Goal: Transaction & Acquisition: Purchase product/service

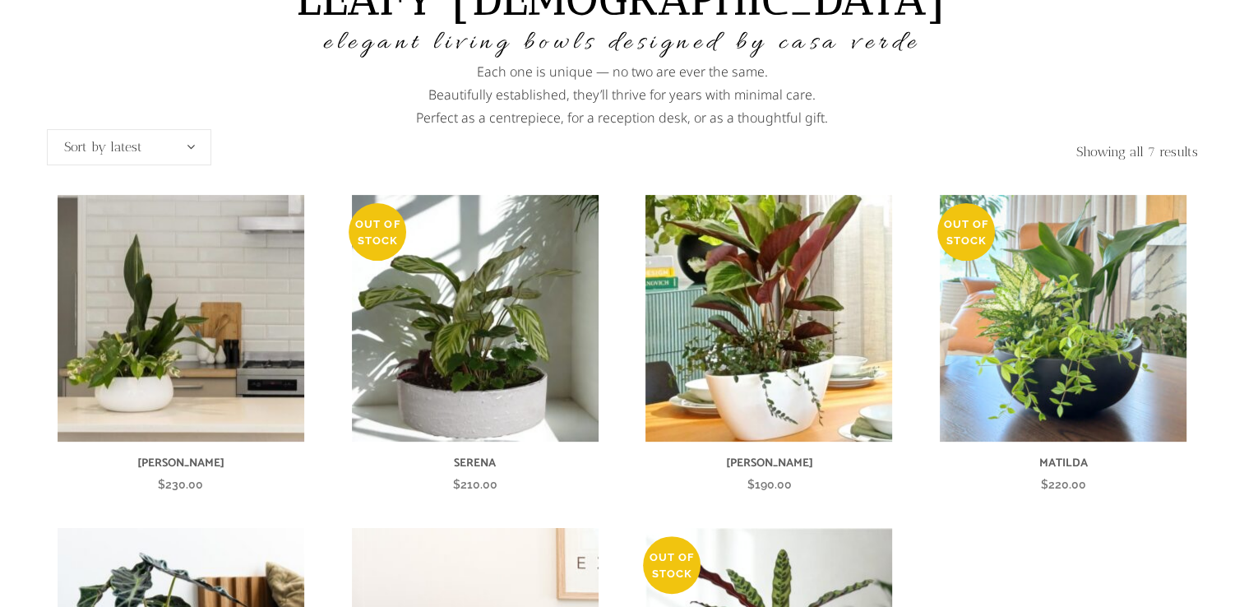
scroll to position [497, 0]
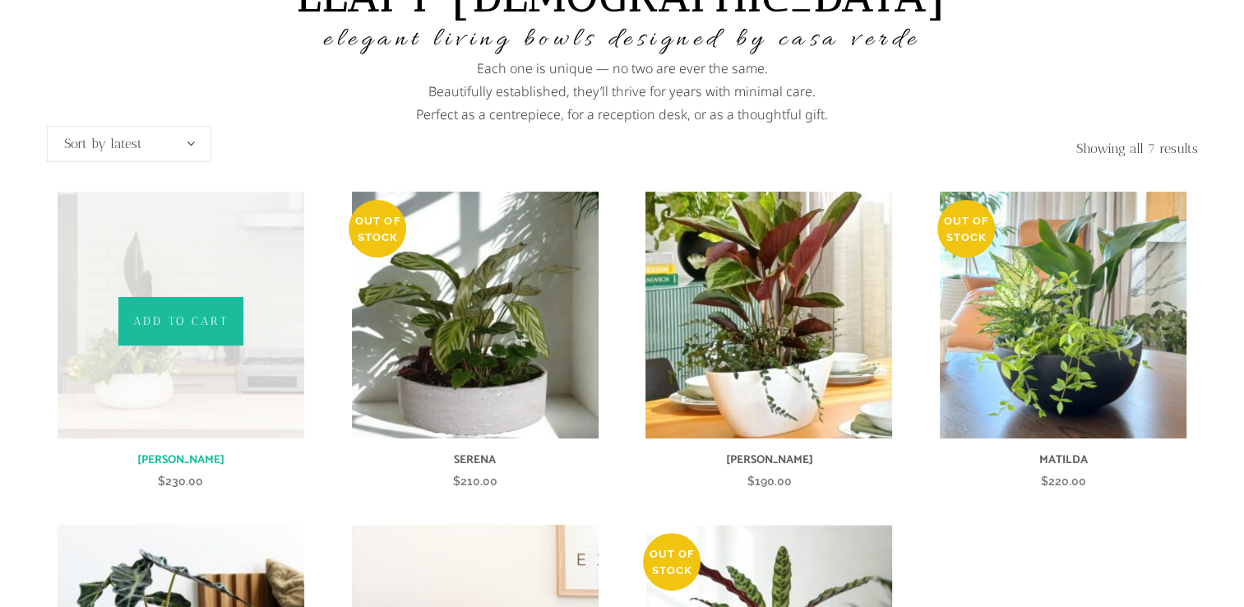
click at [184, 313] on link "Add to cart" at bounding box center [180, 321] width 125 height 49
click at [178, 387] on img at bounding box center [181, 315] width 247 height 247
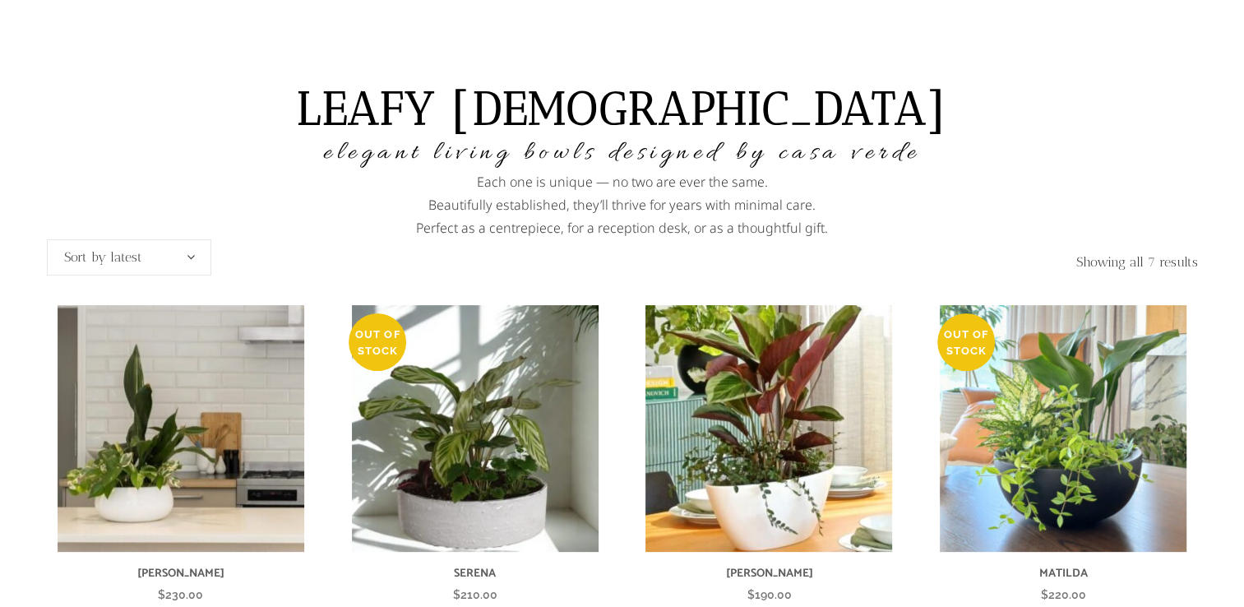
scroll to position [396, 0]
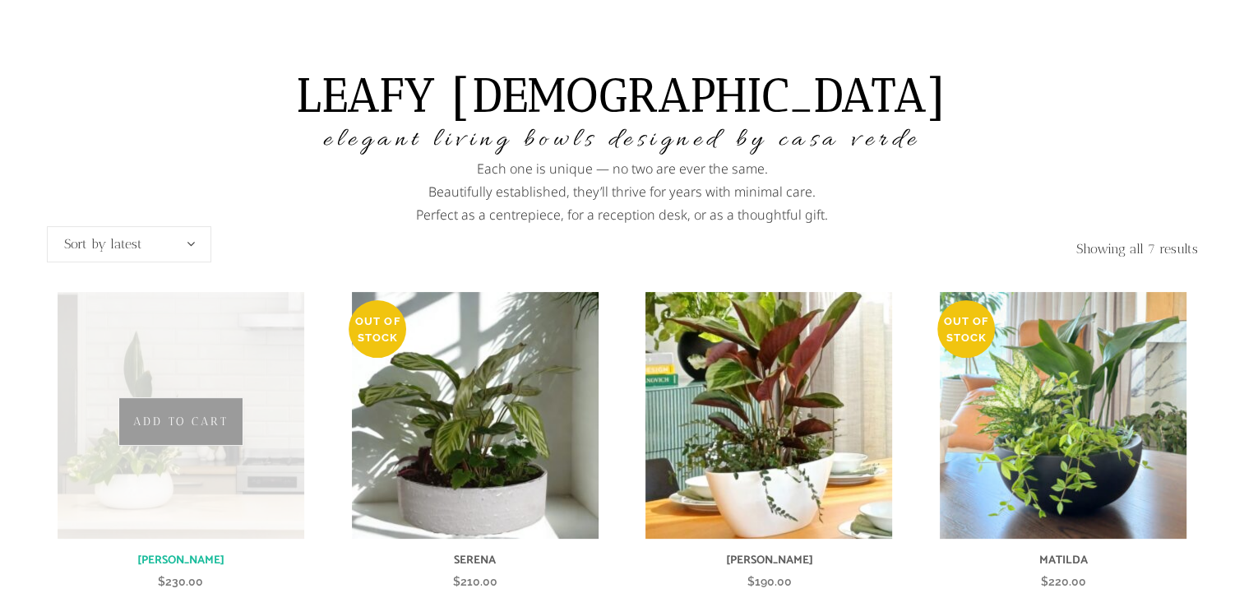
click at [191, 471] on img at bounding box center [181, 415] width 247 height 247
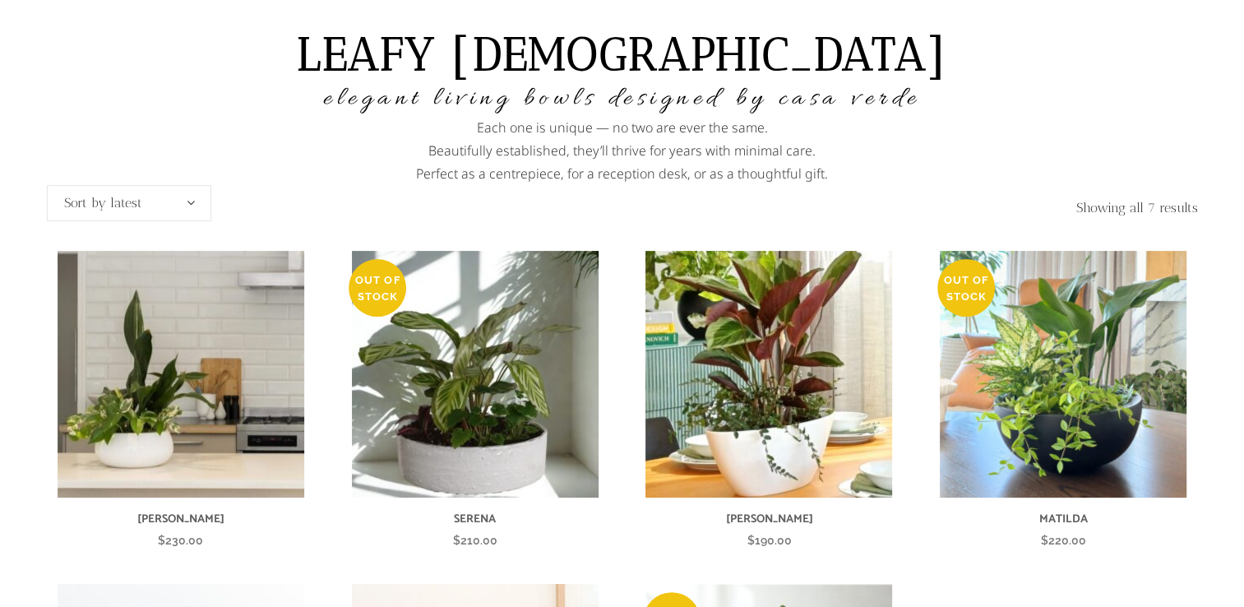
scroll to position [452, 0]
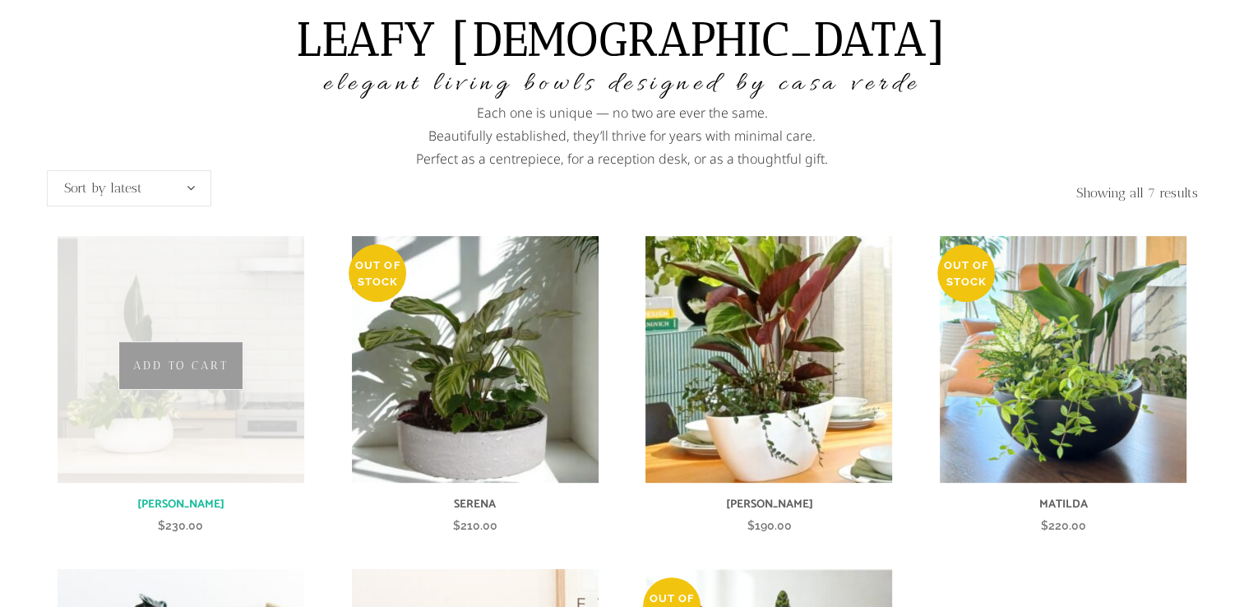
click at [180, 419] on img at bounding box center [181, 359] width 247 height 247
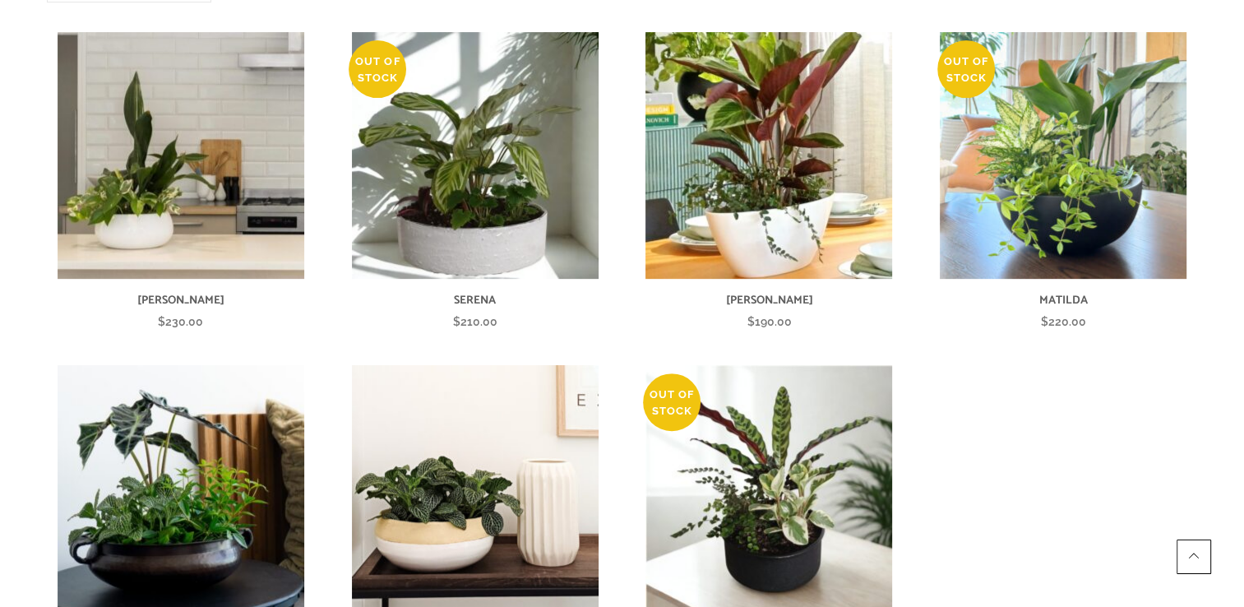
scroll to position [658, 0]
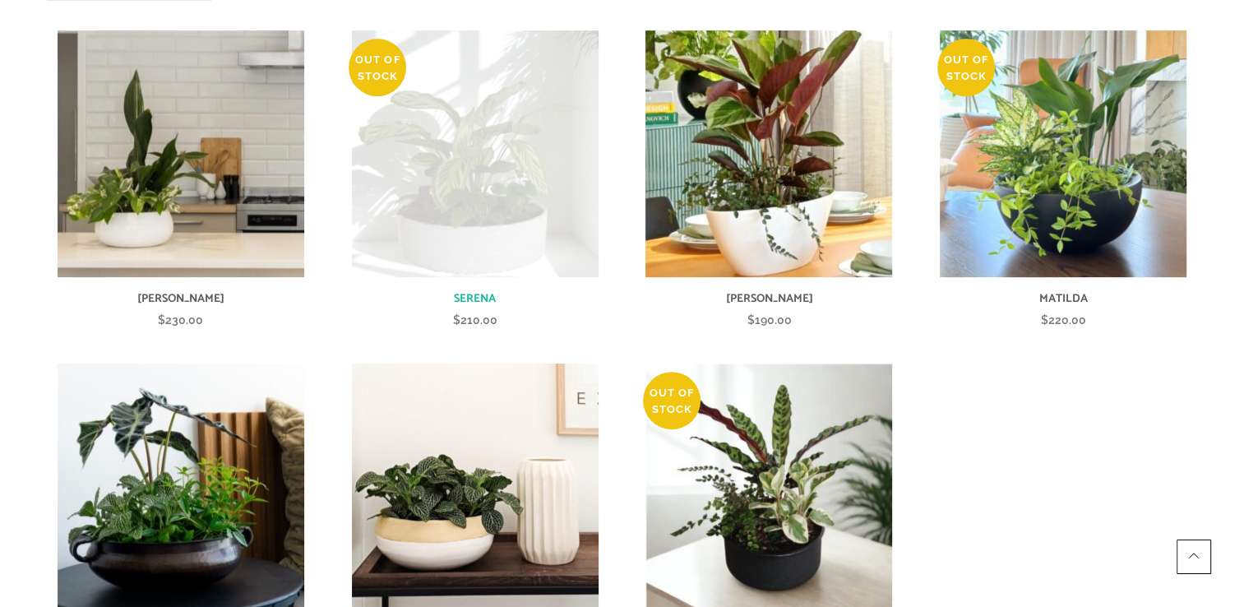
click at [447, 222] on img at bounding box center [475, 153] width 247 height 247
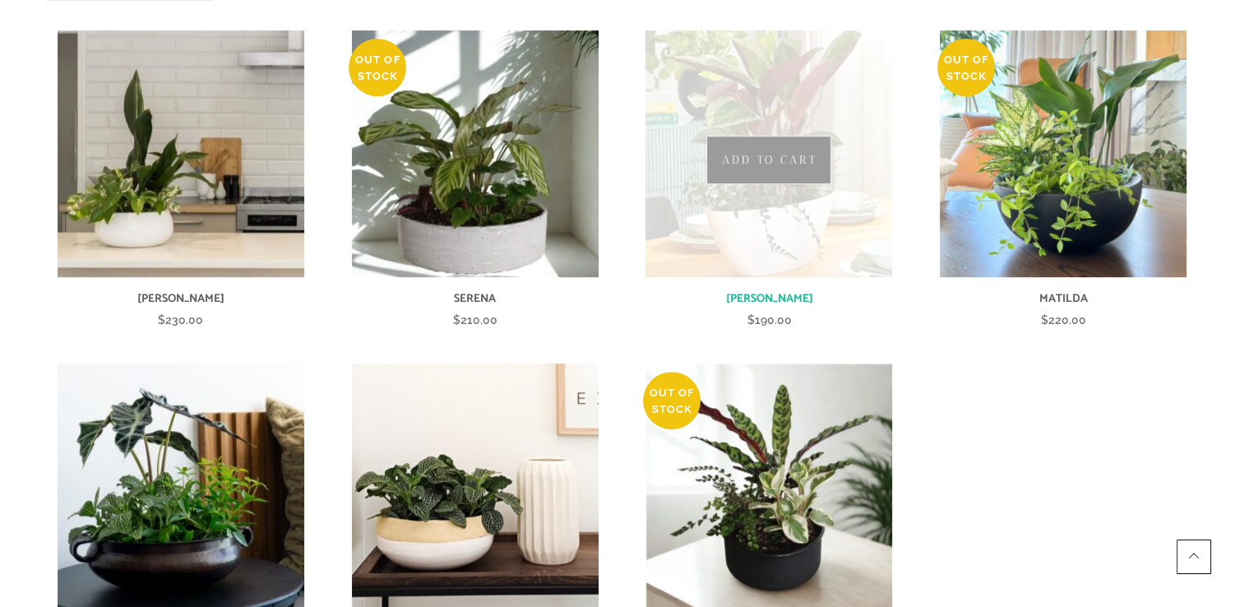
click at [827, 229] on img at bounding box center [769, 153] width 247 height 247
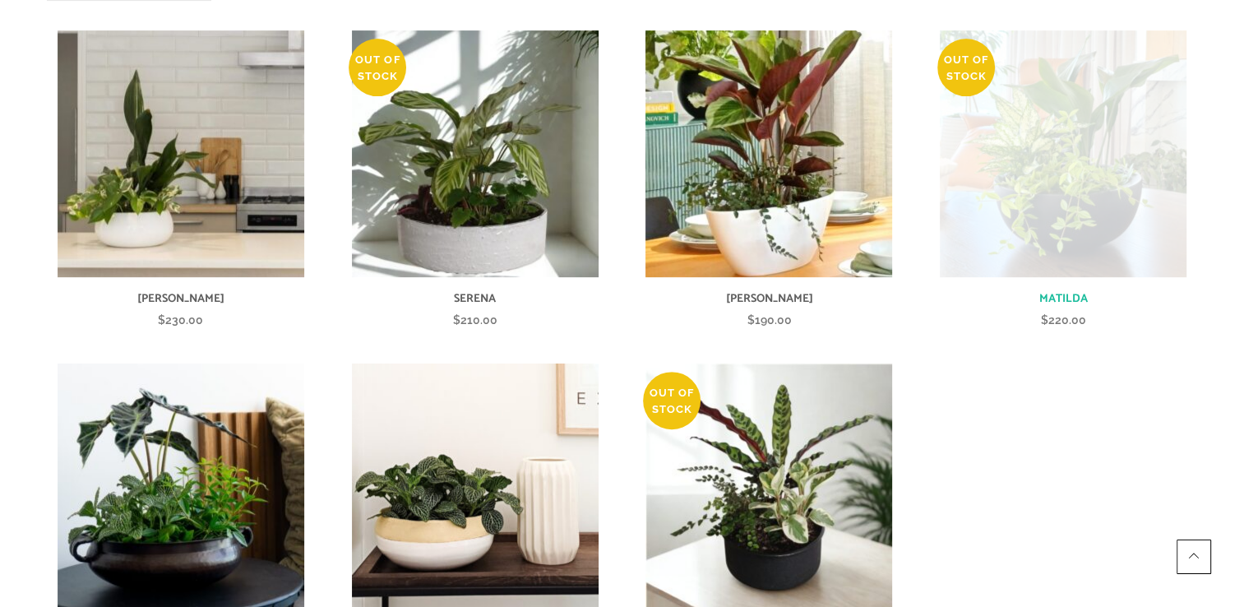
click at [1093, 217] on img at bounding box center [1063, 153] width 247 height 247
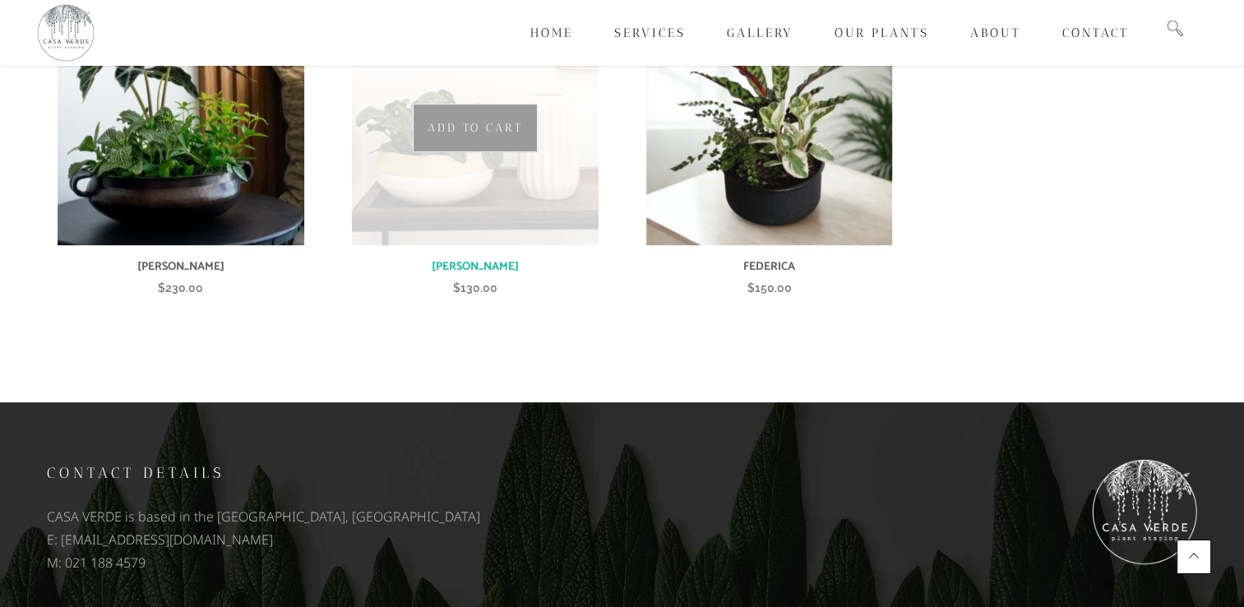
scroll to position [1039, 0]
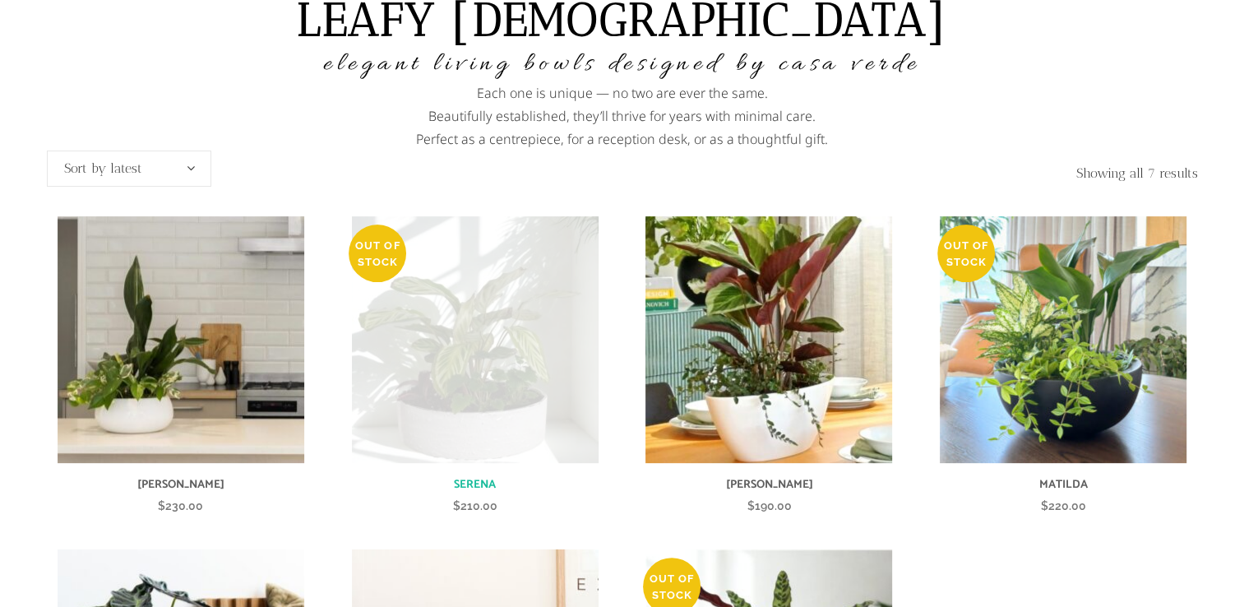
scroll to position [479, 0]
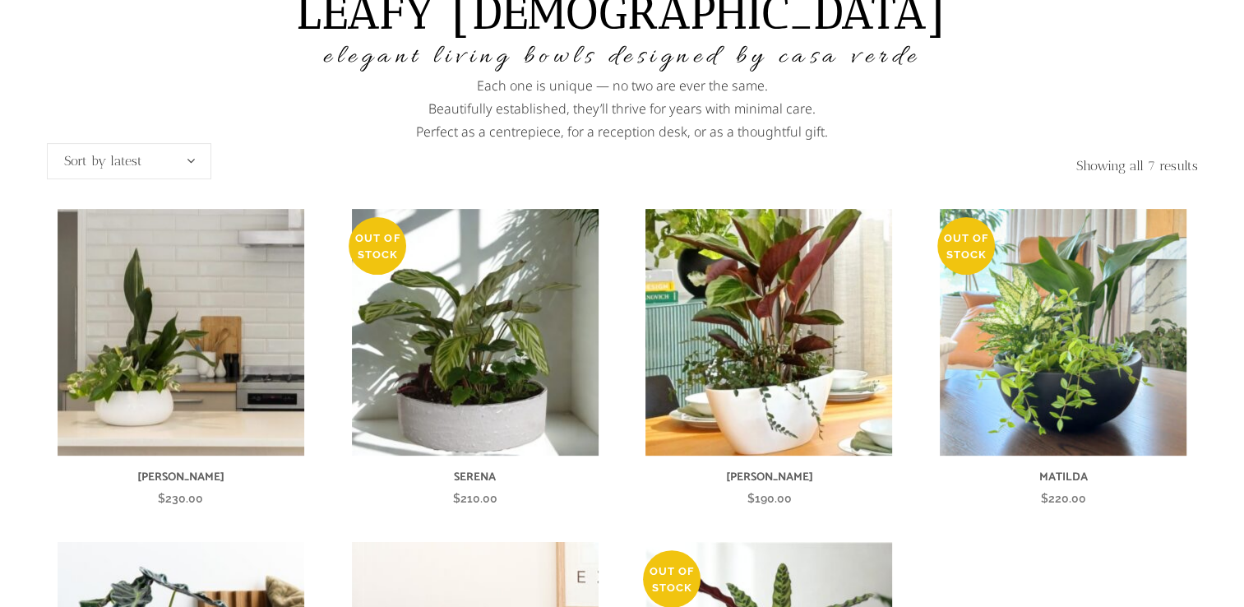
click at [193, 163] on span at bounding box center [191, 161] width 8 height 36
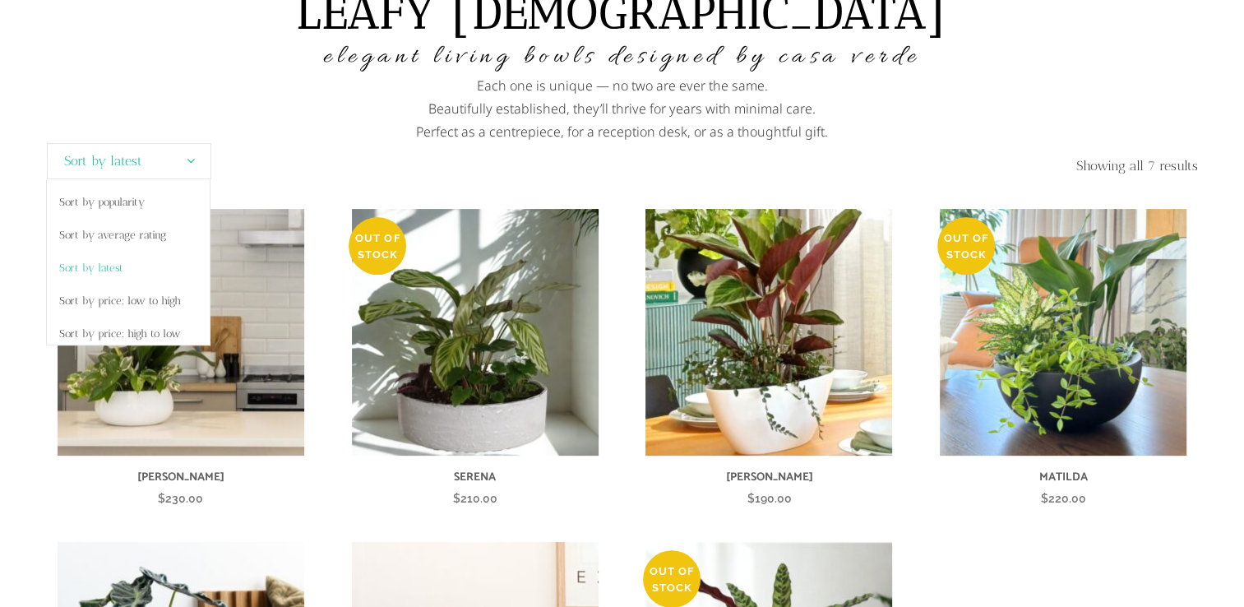
click at [244, 150] on form "Sort by popularity Sort by average rating Sort by latest Sort by price: low to …" at bounding box center [335, 176] width 576 height 66
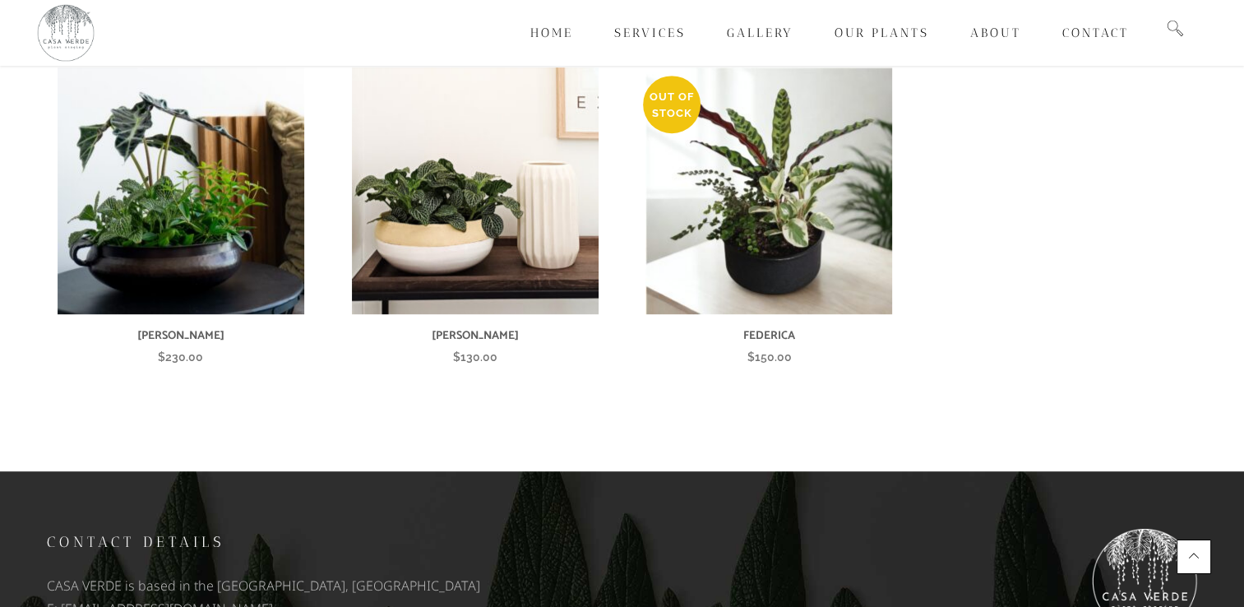
scroll to position [956, 0]
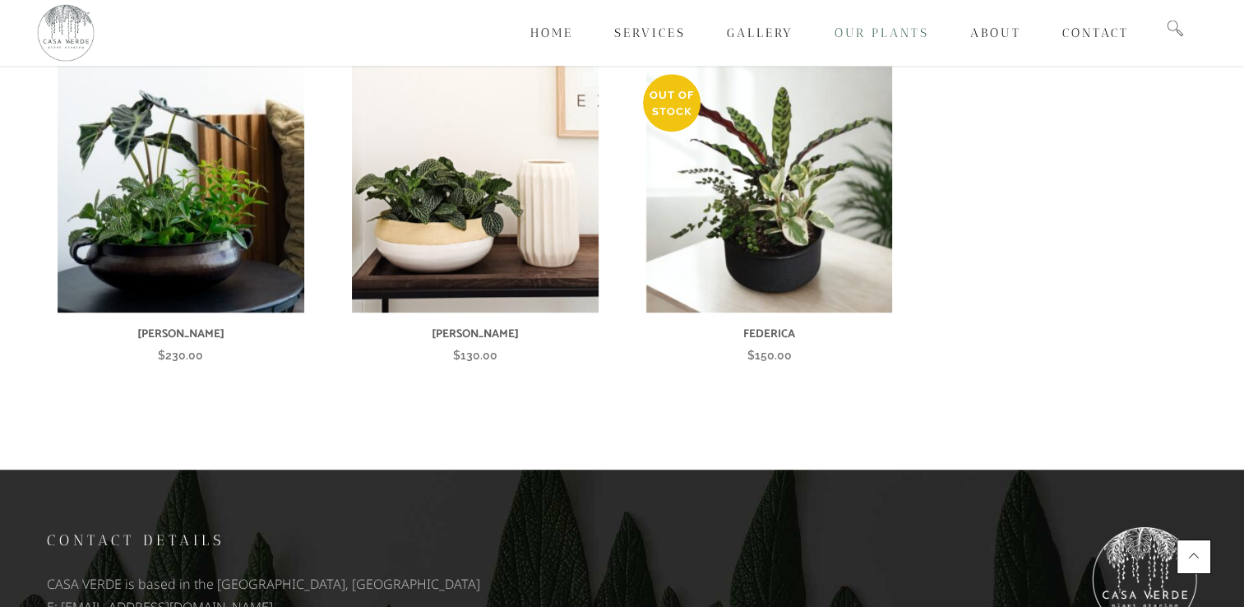
click at [882, 32] on span "Our Plants" at bounding box center [882, 32] width 95 height 15
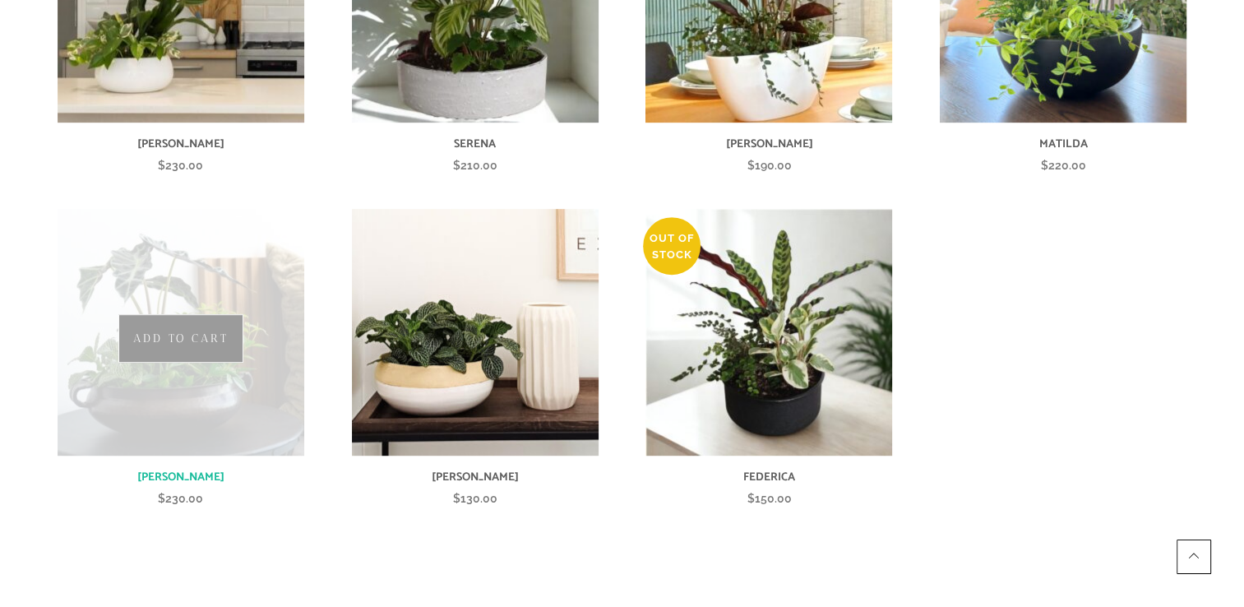
scroll to position [813, 0]
click at [169, 255] on img at bounding box center [181, 332] width 247 height 247
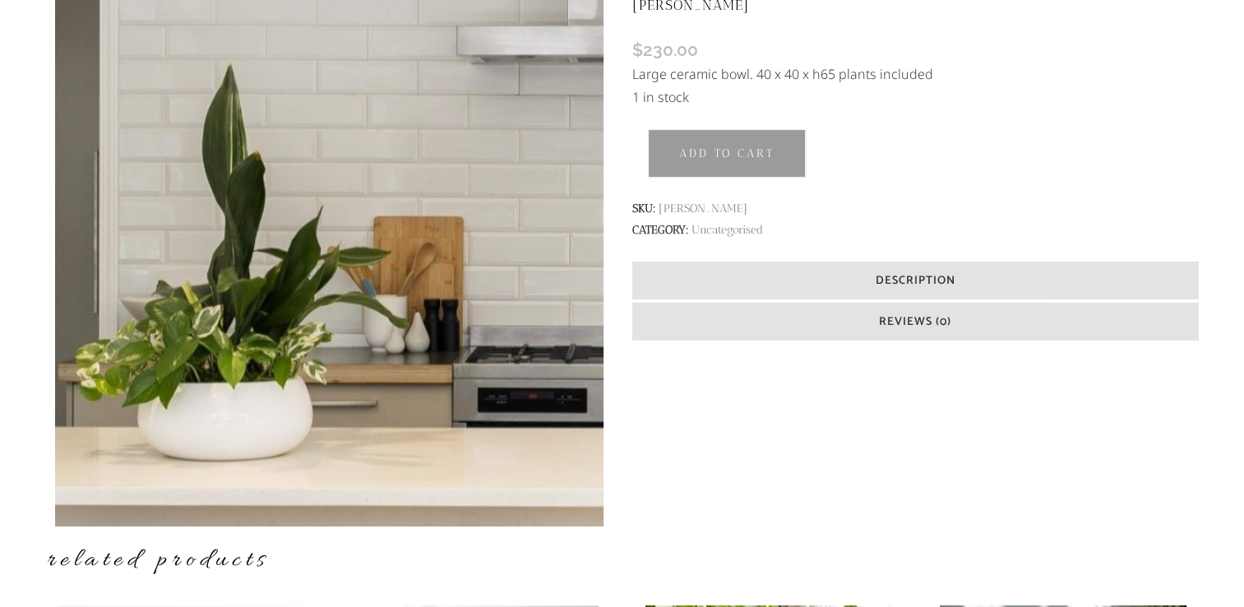
scroll to position [499, 0]
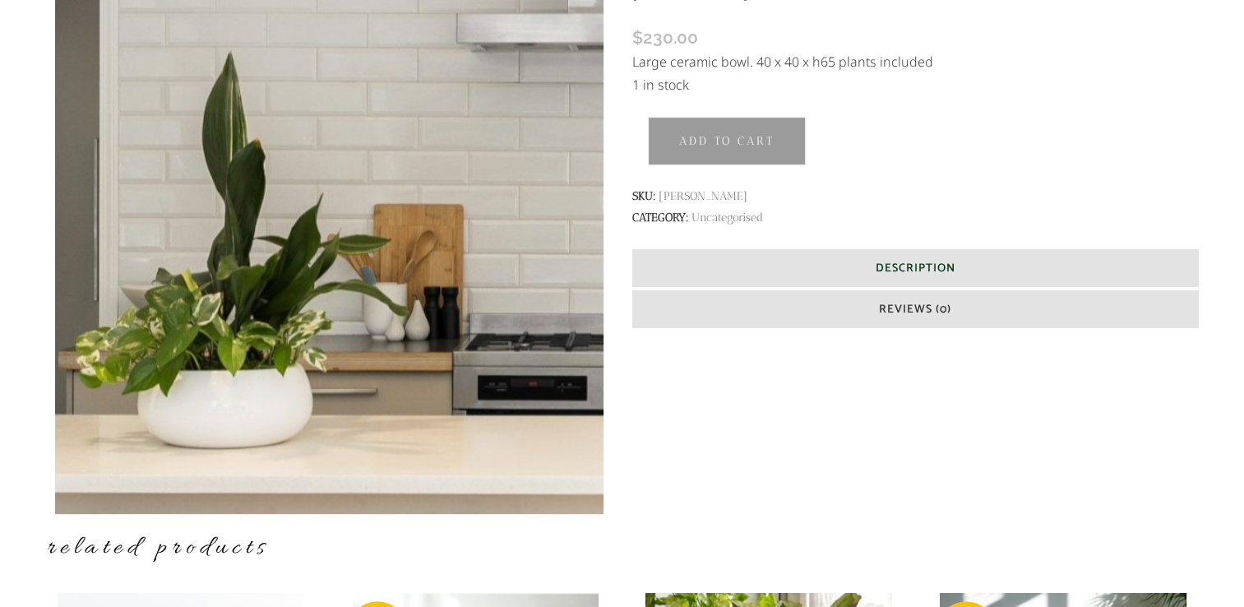
click at [882, 265] on span "Description" at bounding box center [915, 268] width 80 height 19
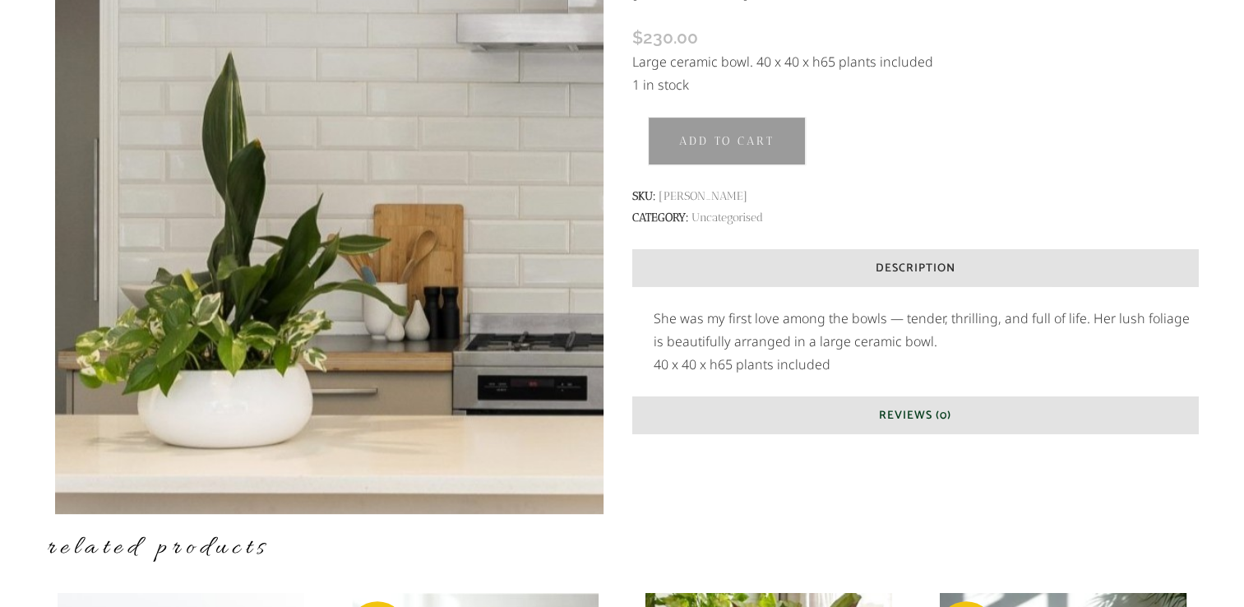
click at [874, 418] on h6 "Reviews (0)" at bounding box center [914, 414] width 565 height 37
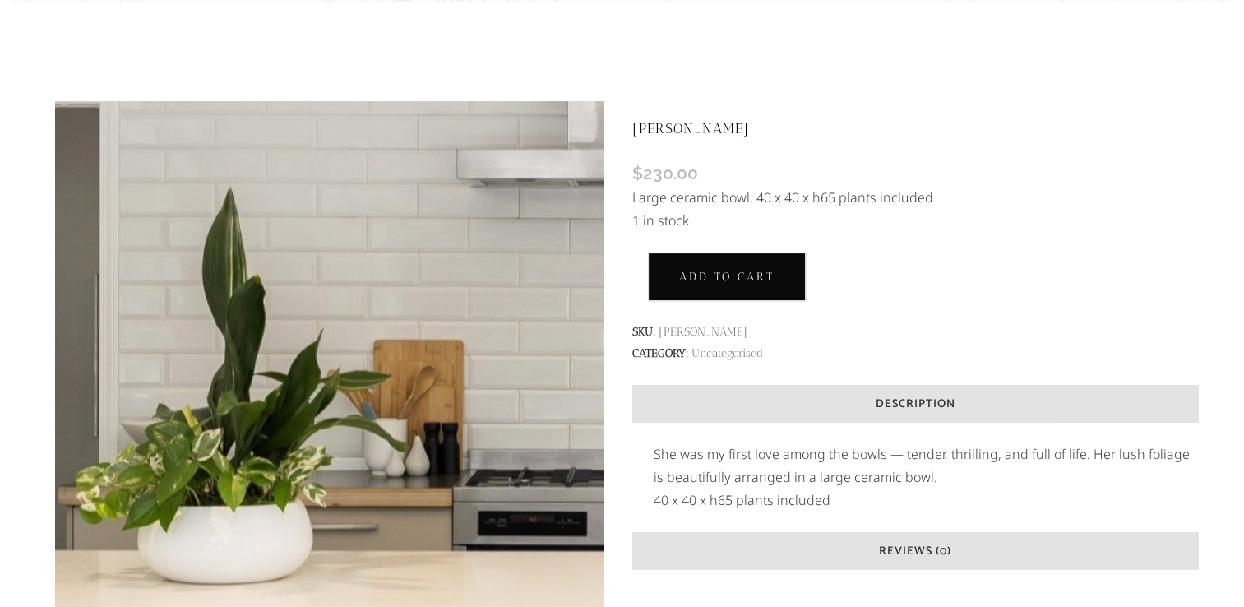
scroll to position [365, 0]
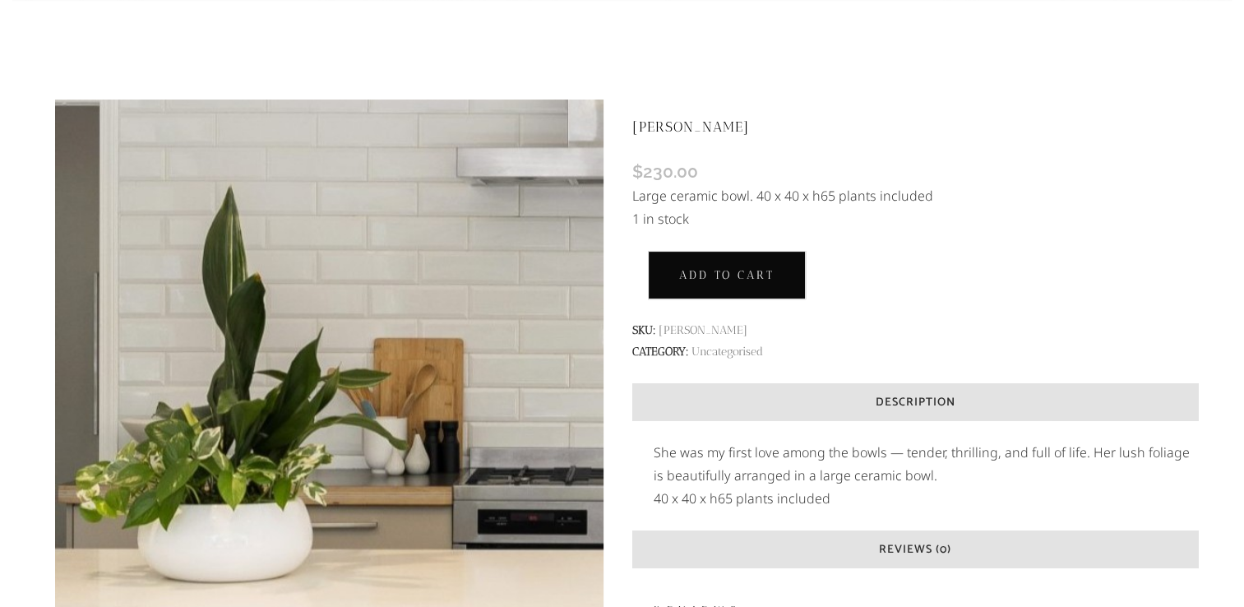
click at [722, 280] on button "Add to cart" at bounding box center [727, 275] width 158 height 49
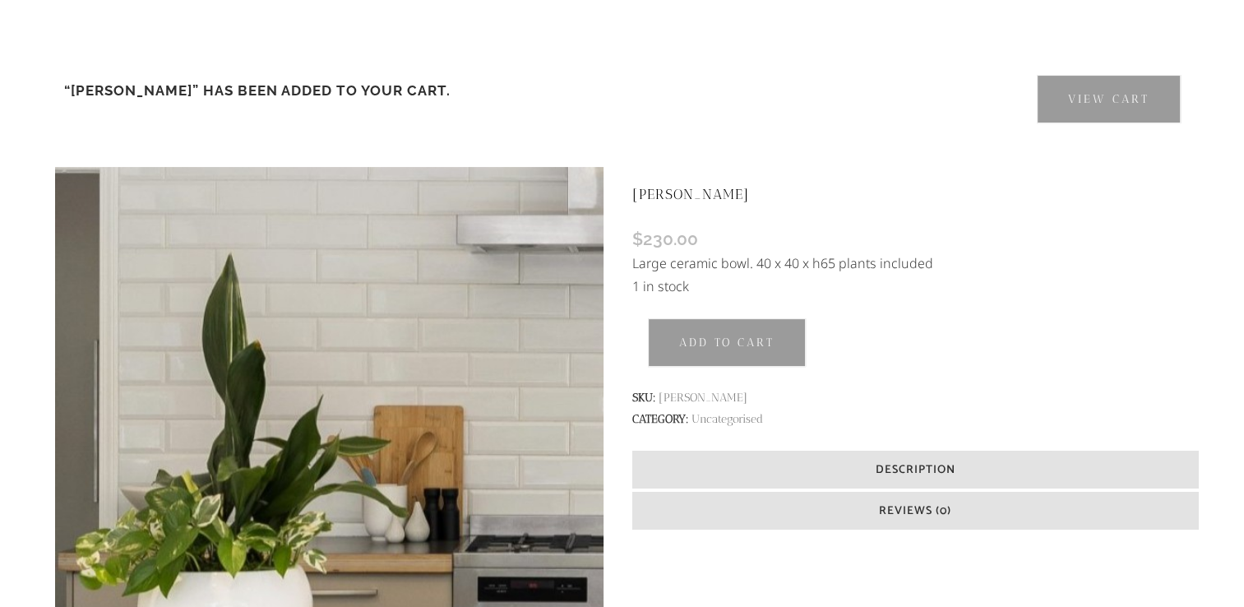
scroll to position [424, 0]
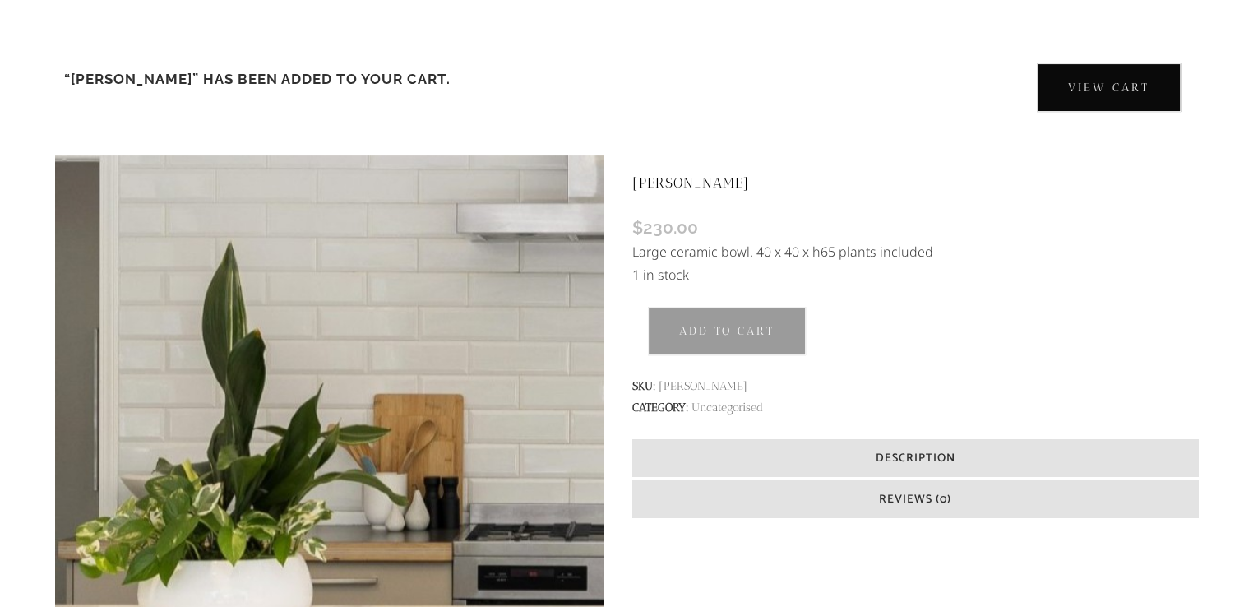
click at [1073, 104] on link "View cart" at bounding box center [1109, 87] width 144 height 49
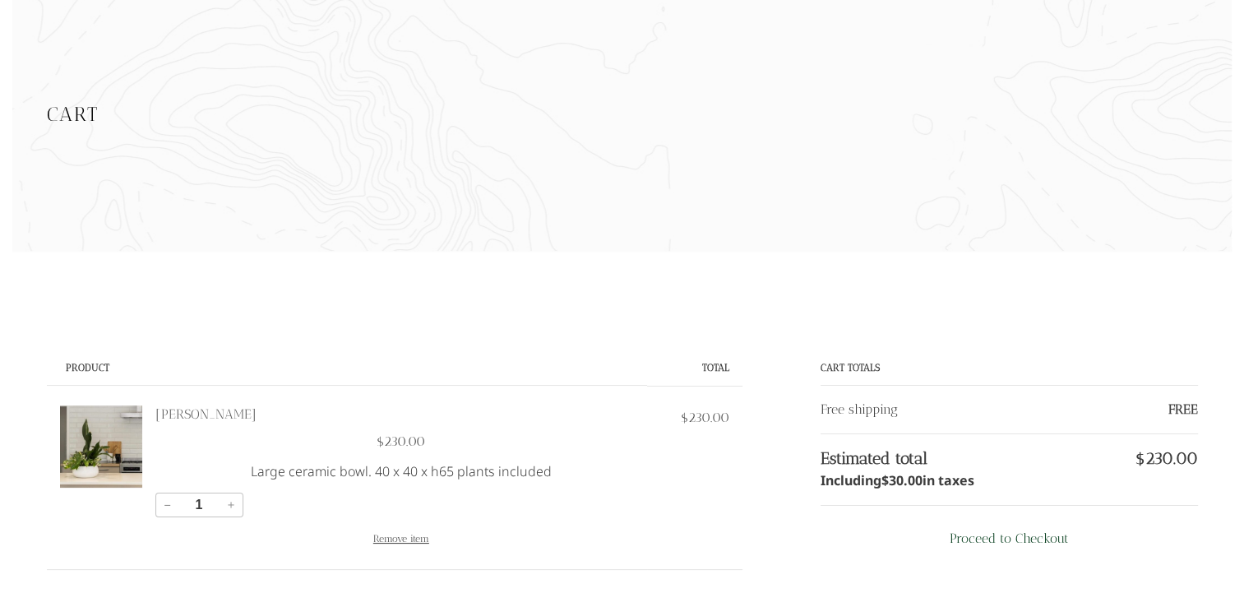
scroll to position [113, 0]
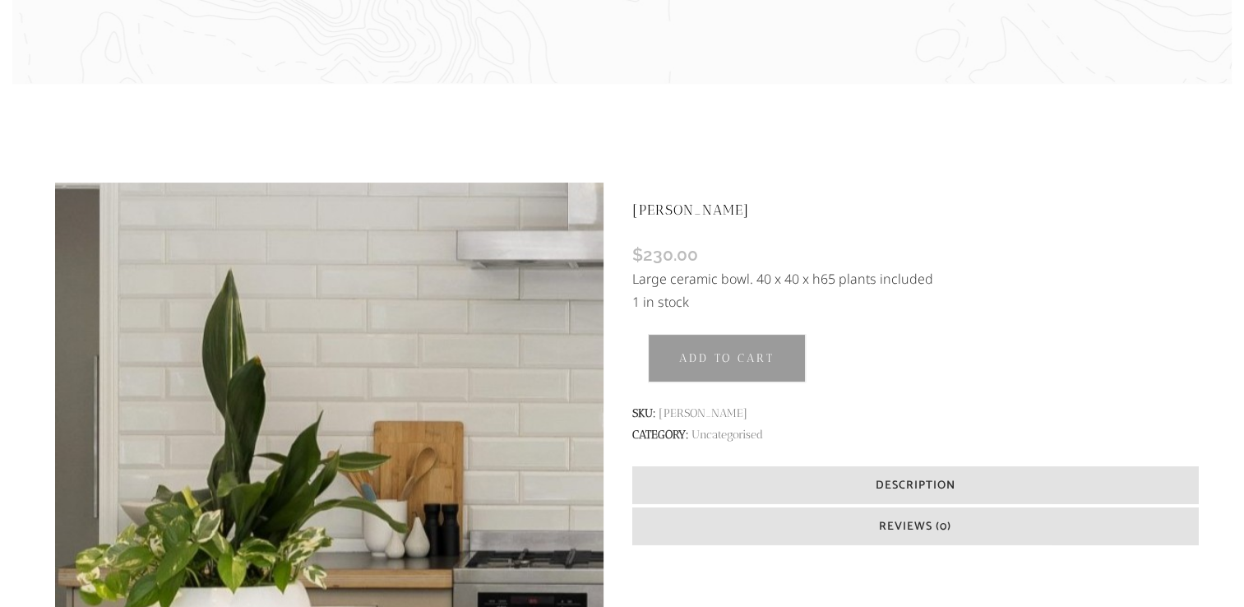
scroll to position [329, 0]
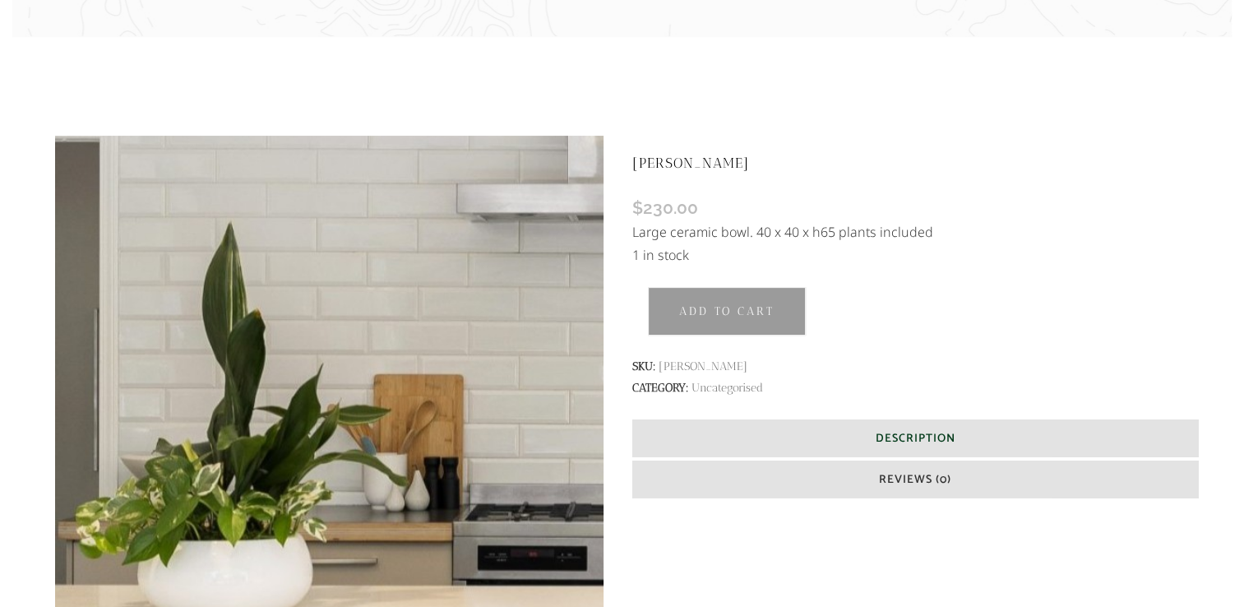
click at [852, 442] on h6 "Description" at bounding box center [914, 437] width 565 height 37
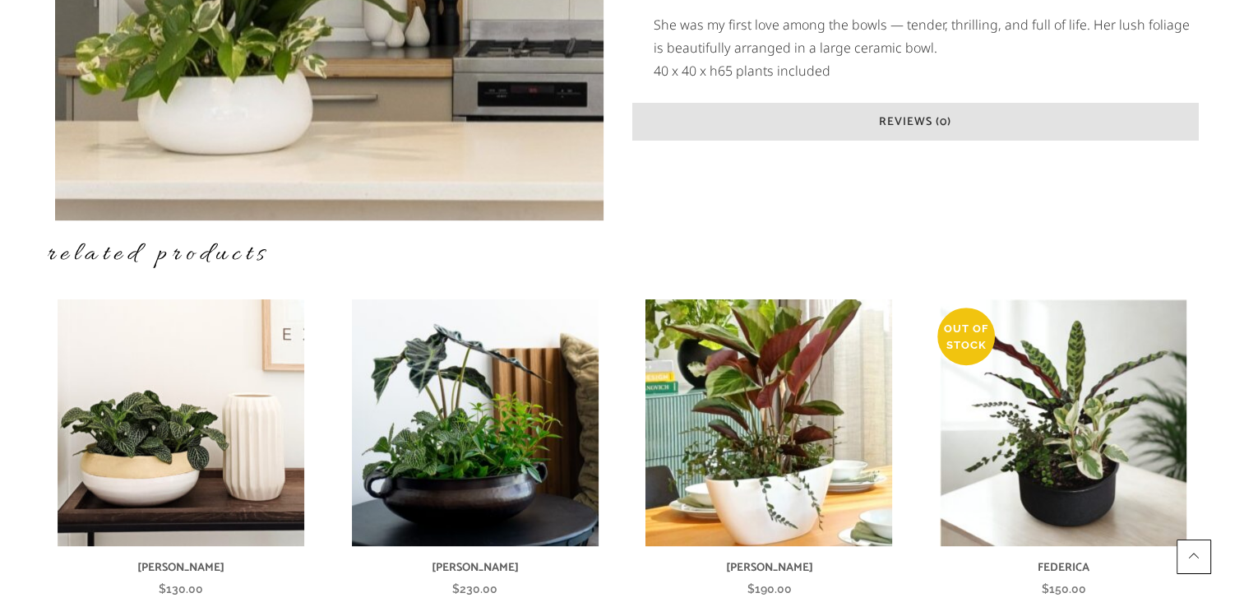
scroll to position [781, 0]
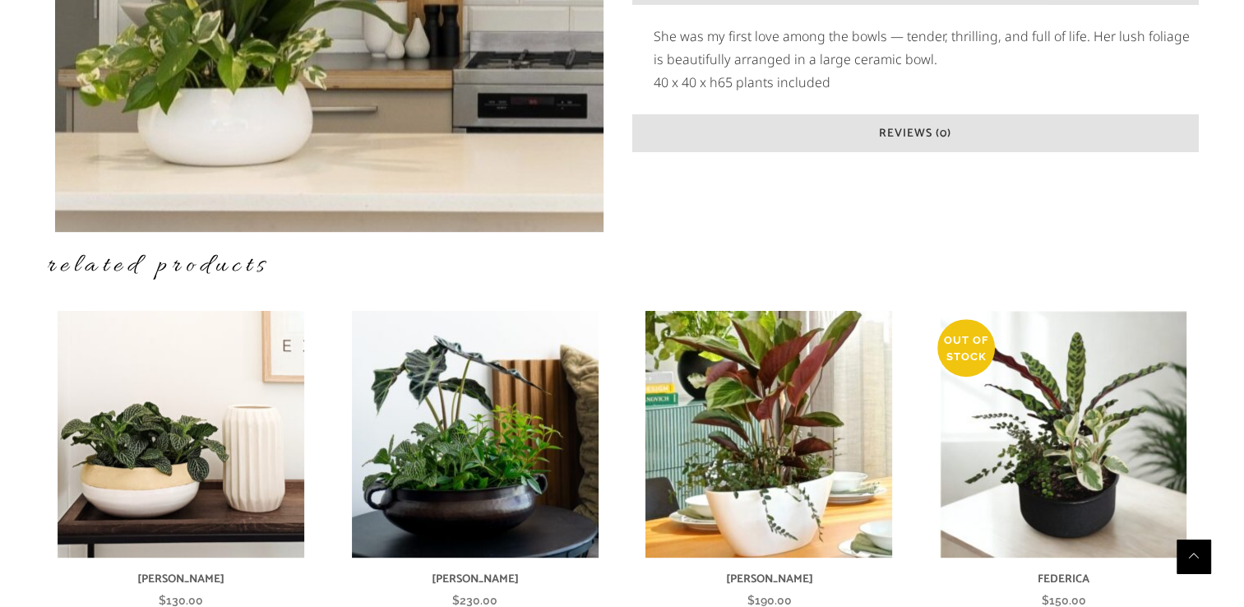
click at [1190, 566] on icon at bounding box center [1194, 559] width 18 height 22
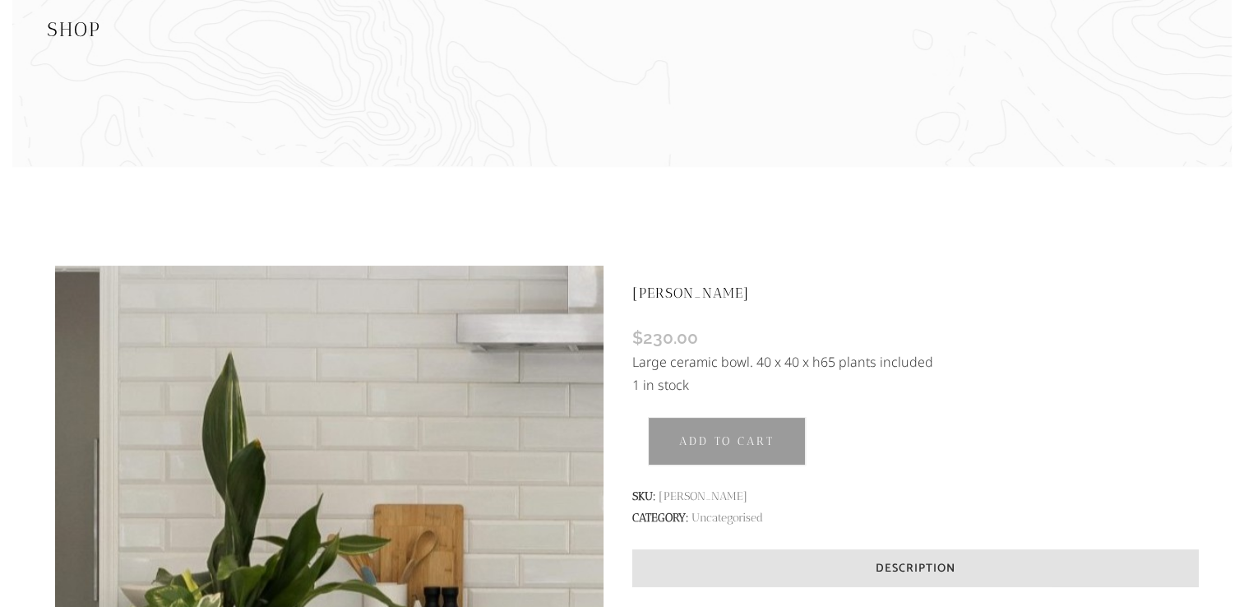
scroll to position [0, 0]
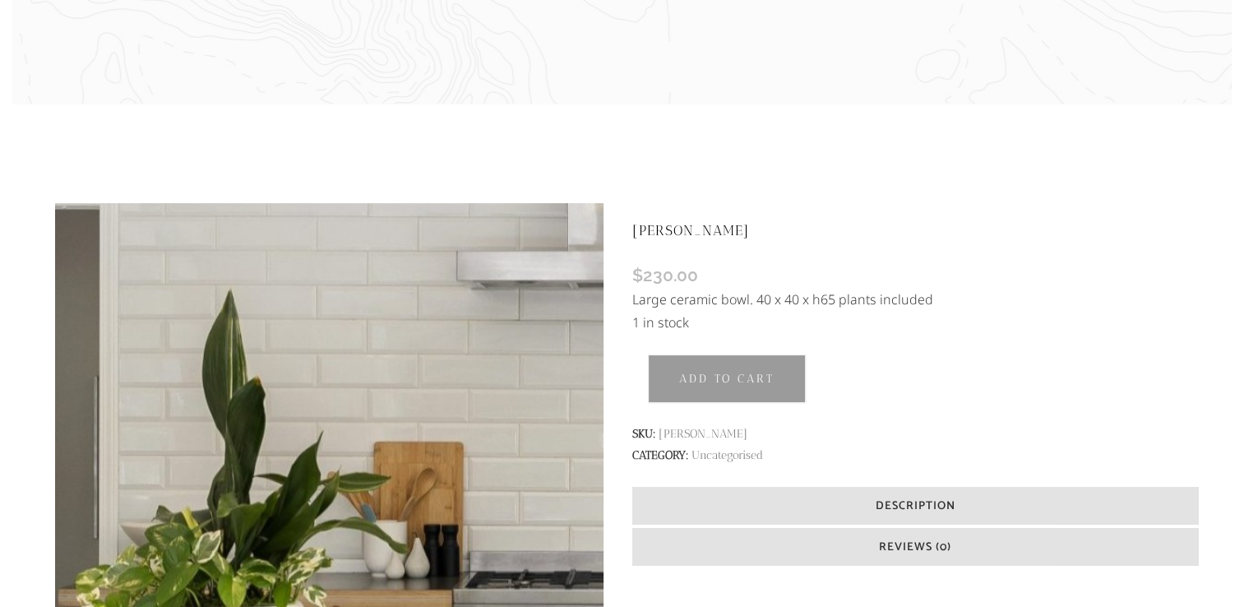
scroll to position [250, 0]
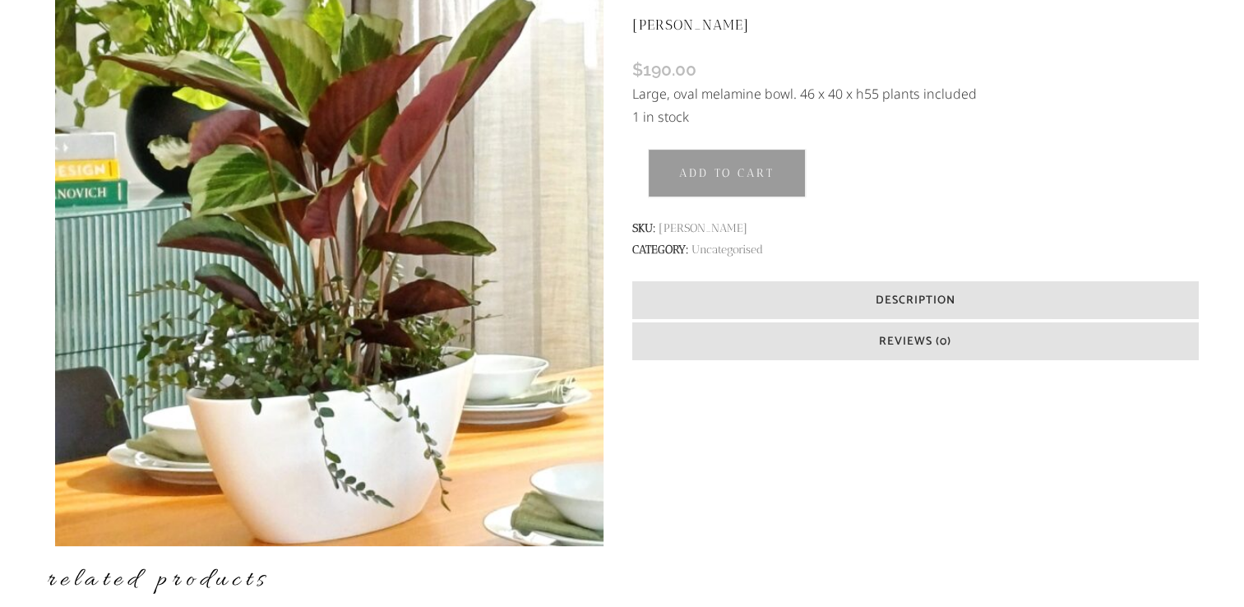
scroll to position [446, 0]
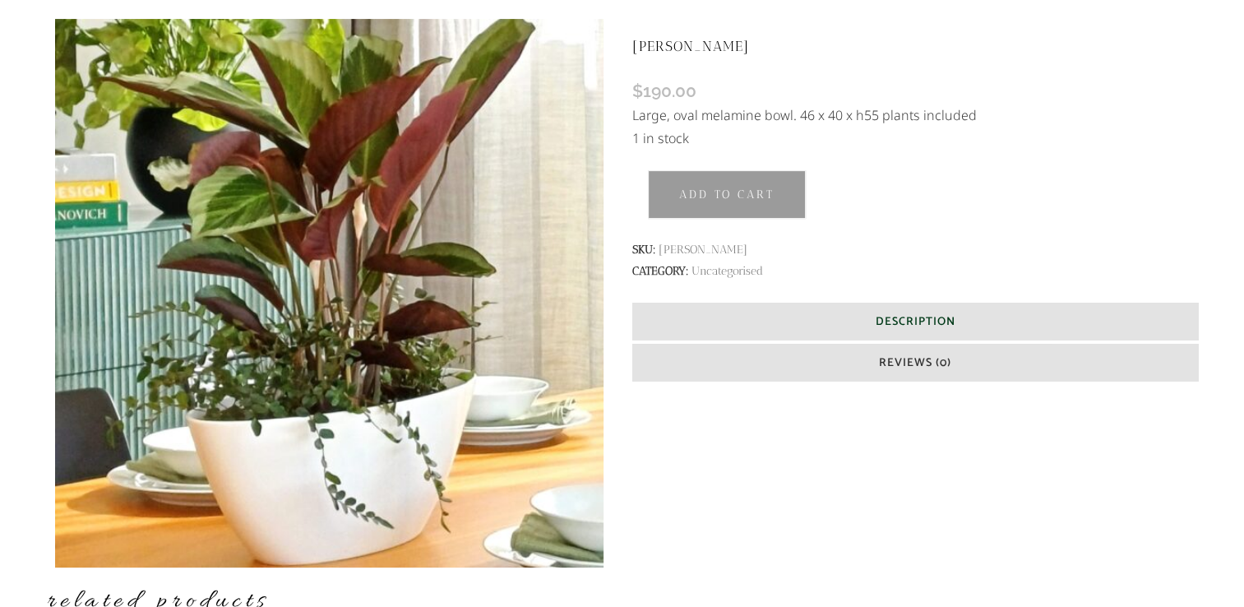
click at [906, 321] on span "Description" at bounding box center [915, 322] width 80 height 19
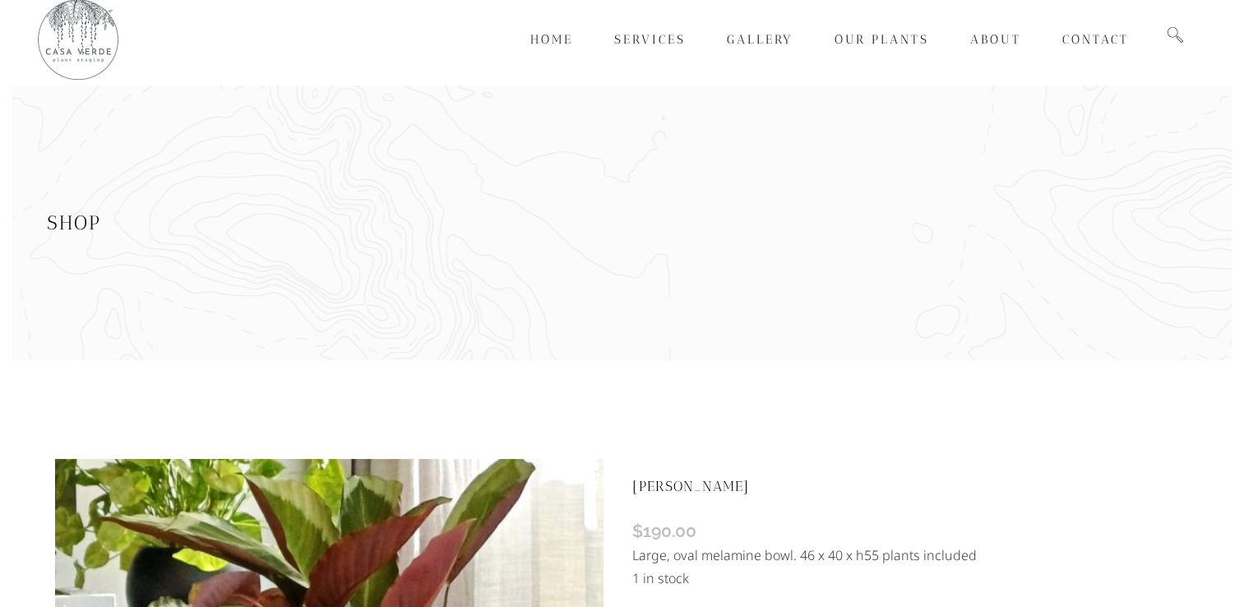
scroll to position [0, 0]
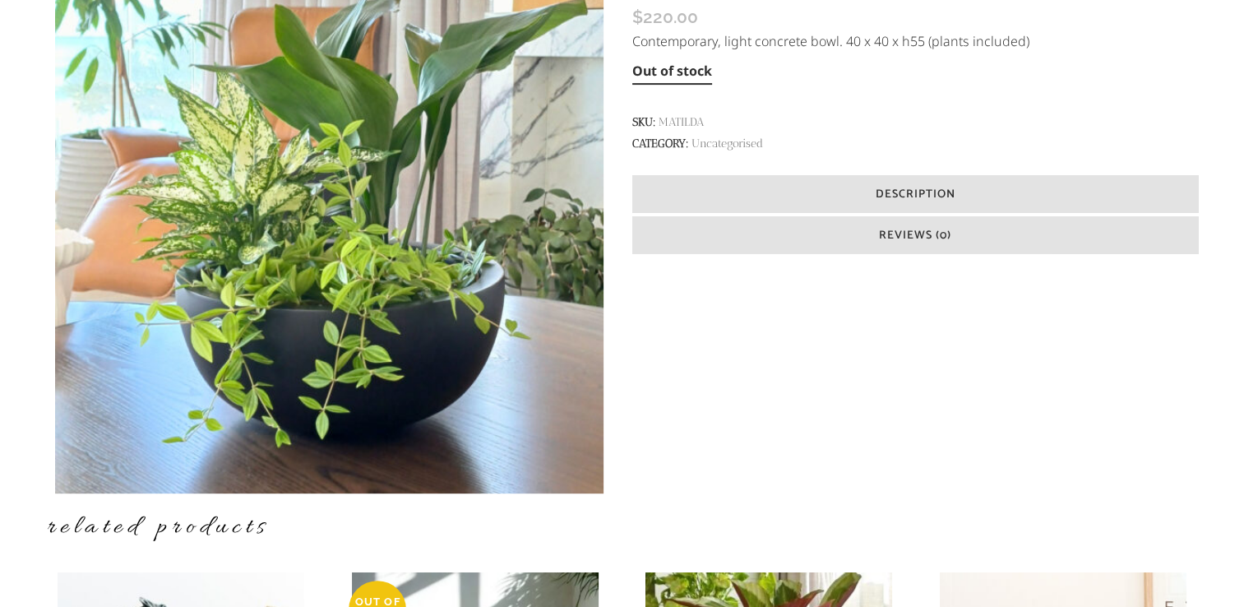
scroll to position [535, 0]
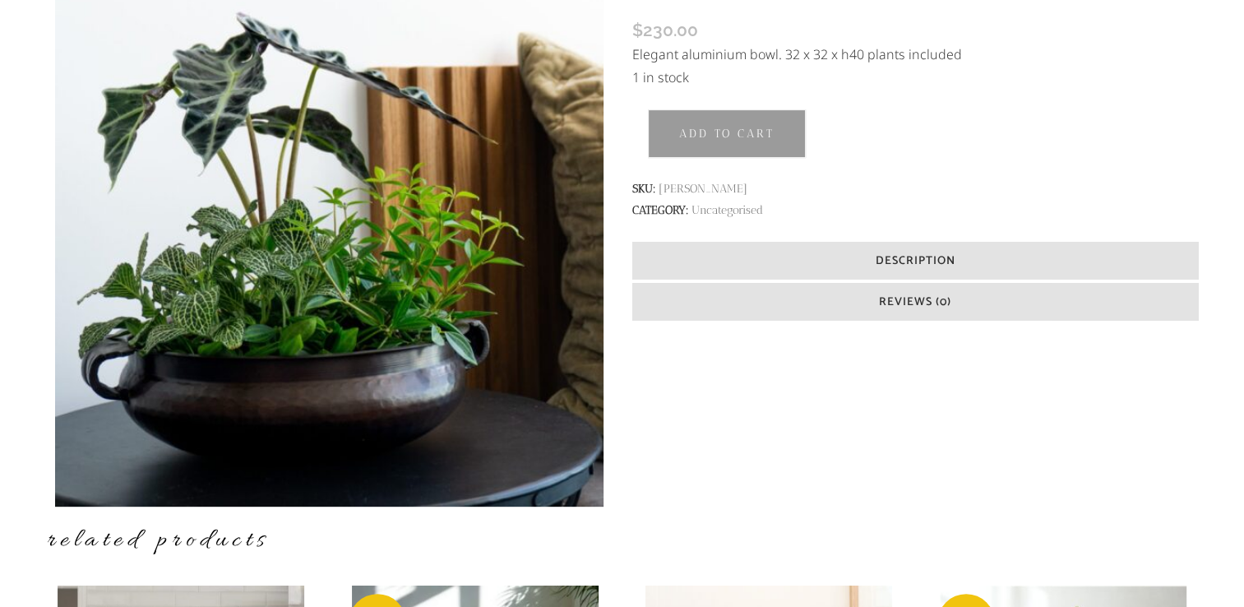
scroll to position [509, 0]
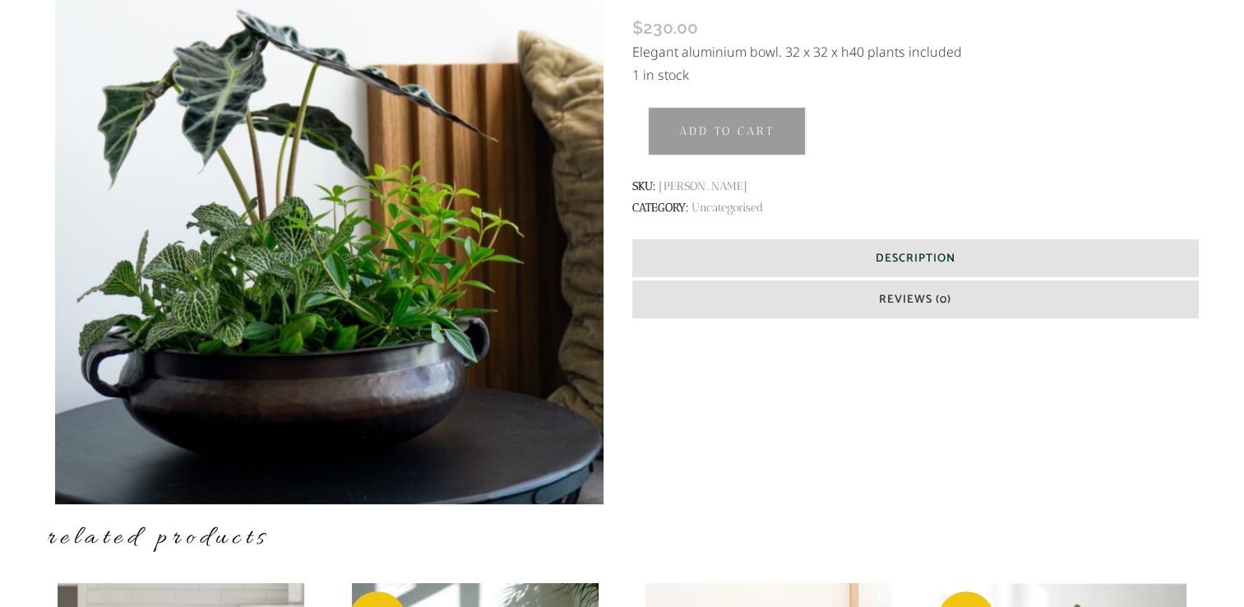
click at [963, 262] on h6 "Description" at bounding box center [914, 257] width 565 height 37
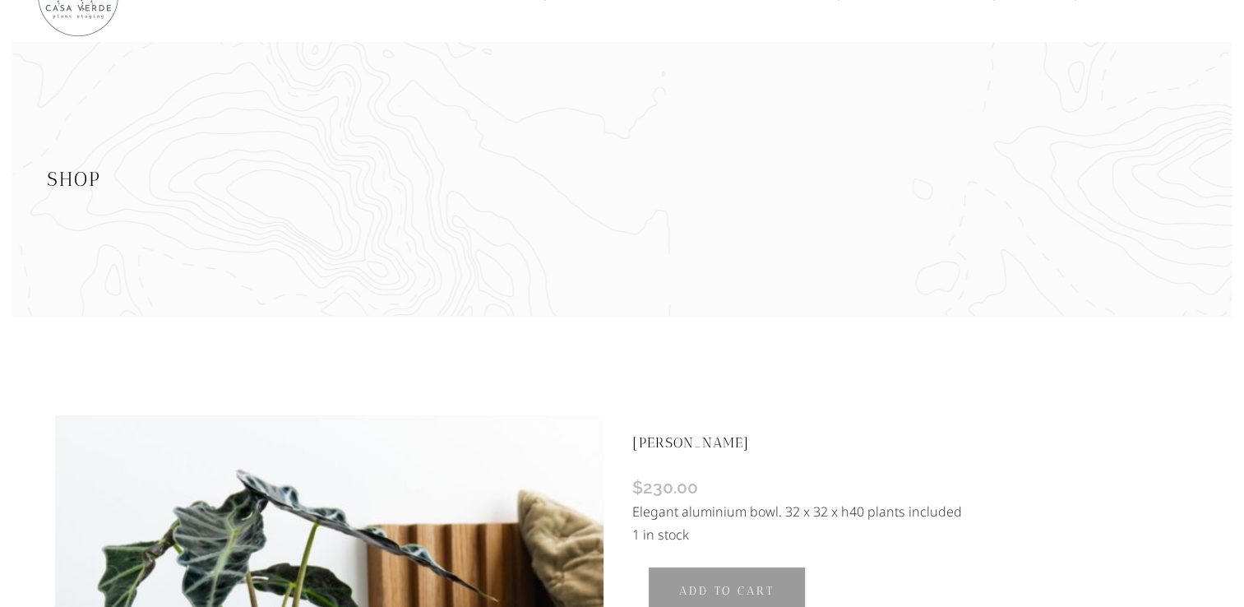
scroll to position [0, 0]
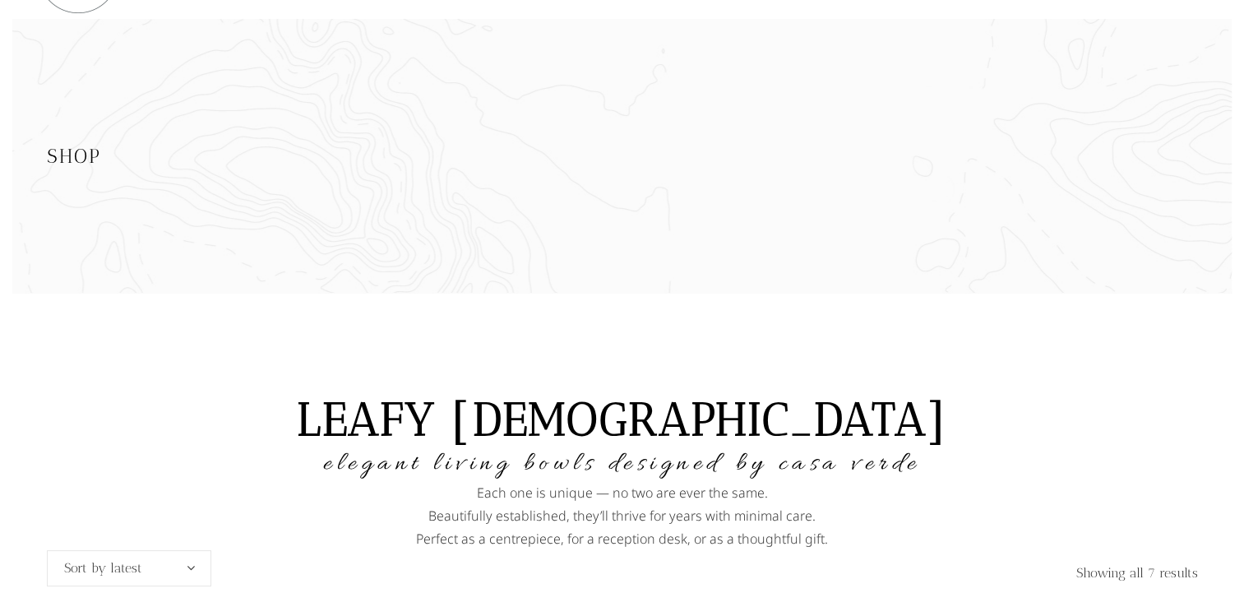
scroll to position [69, 0]
